Goal: Transaction & Acquisition: Purchase product/service

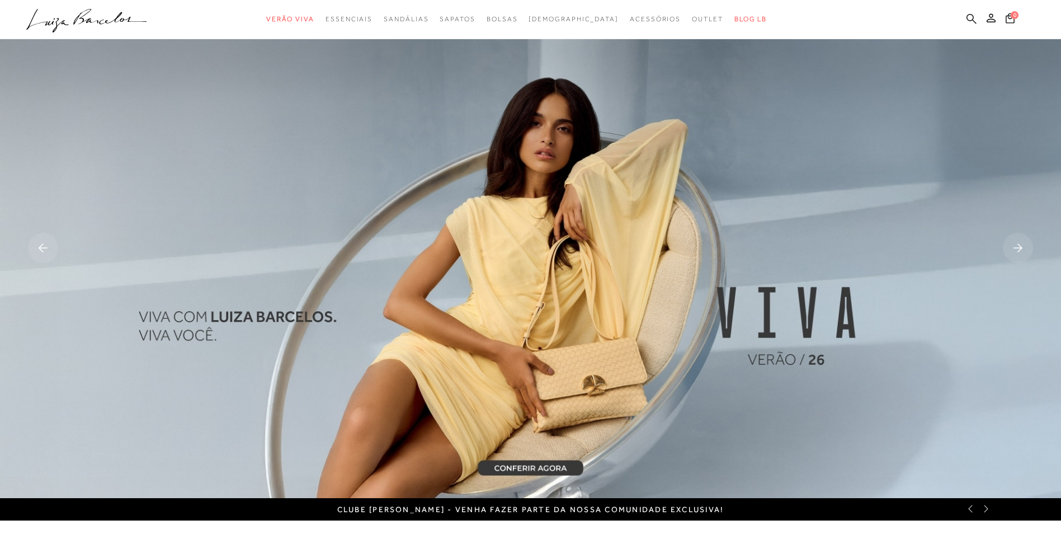
click at [968, 18] on icon at bounding box center [972, 18] width 10 height 10
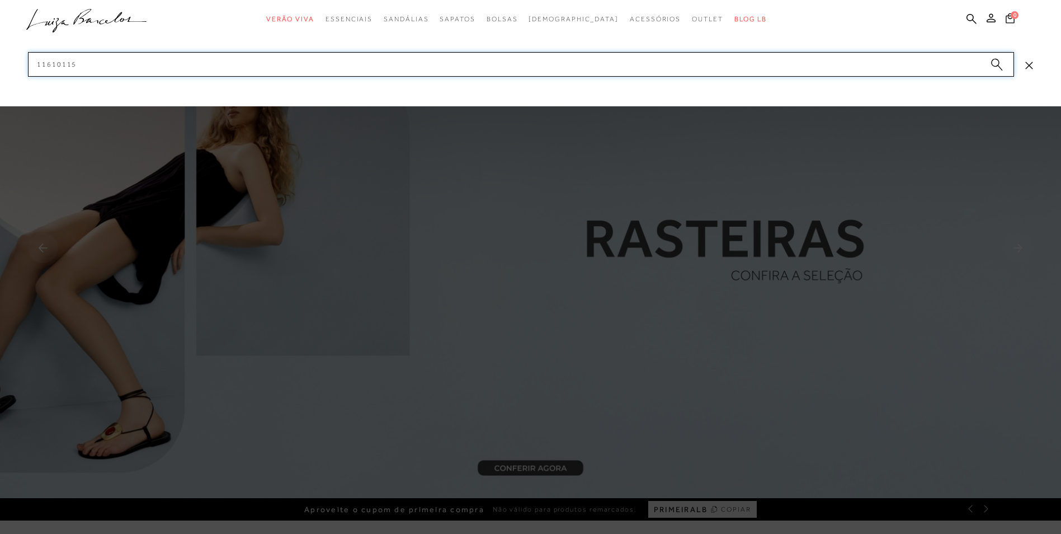
click at [716, 65] on input "11610115" at bounding box center [521, 64] width 986 height 25
type input "1"
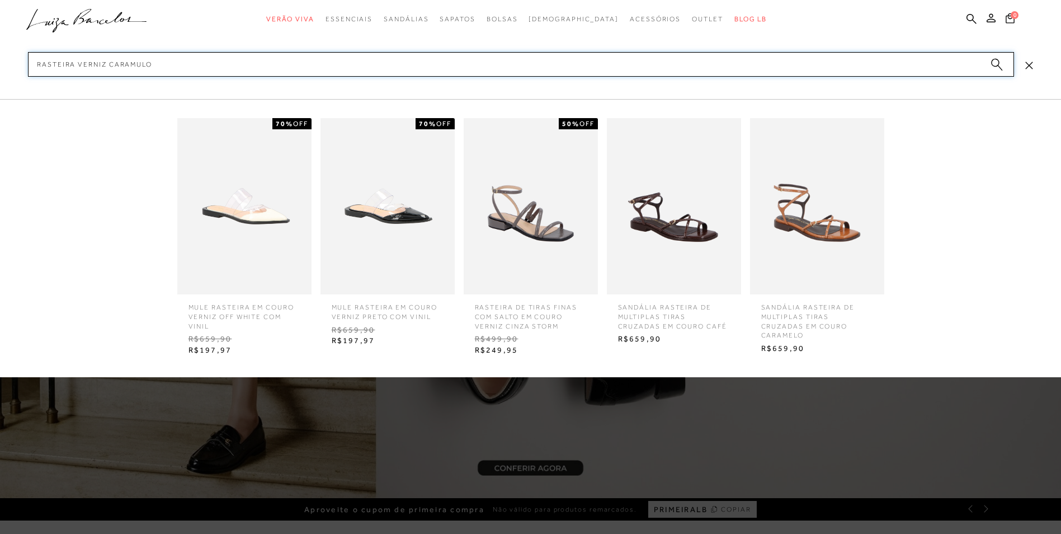
type input "rasteira verniz caramulo"
click at [552, 263] on img at bounding box center [531, 206] width 134 height 176
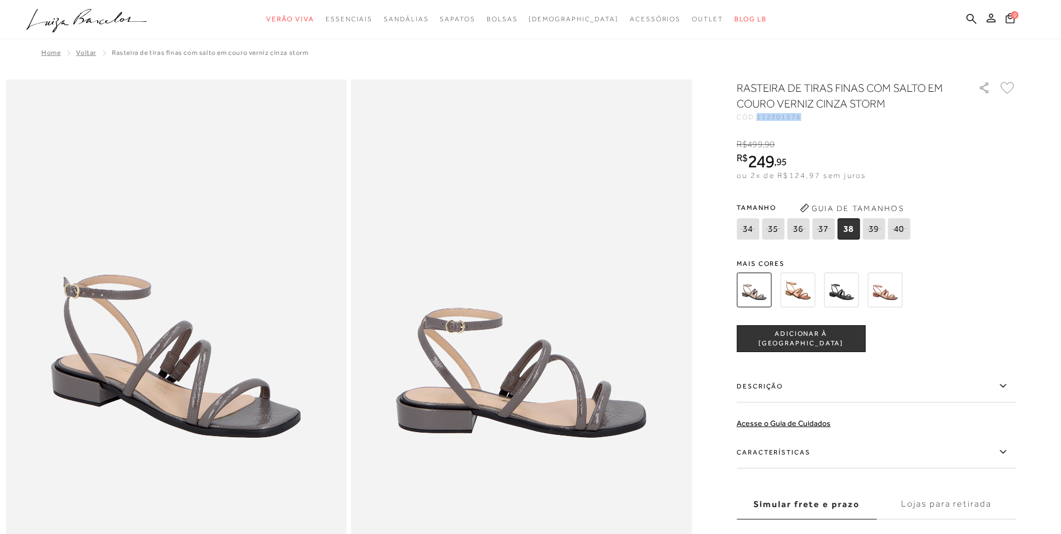
drag, startPoint x: 764, startPoint y: 116, endPoint x: 805, endPoint y: 117, distance: 40.9
click at [802, 117] on span "112301376" at bounding box center [779, 117] width 45 height 8
copy span "112301376"
click at [893, 293] on img at bounding box center [885, 289] width 35 height 35
